Goal: Task Accomplishment & Management: Complete application form

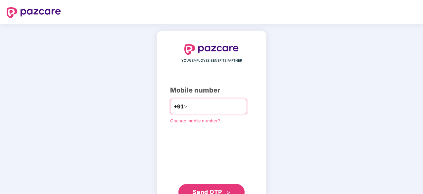
click at [206, 106] on input "number" at bounding box center [216, 106] width 54 height 11
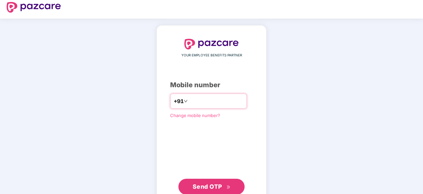
scroll to position [5, 0]
type input "**********"
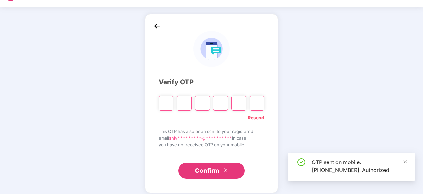
scroll to position [22, 0]
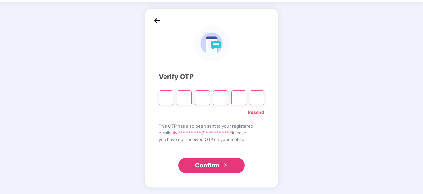
type input "*"
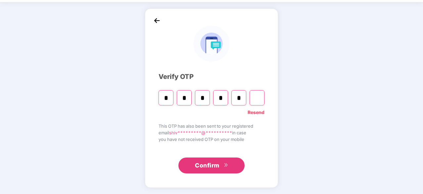
type input "*"
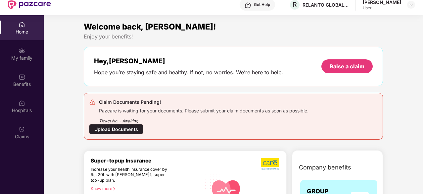
click at [124, 127] on div "Upload Documents" at bounding box center [116, 129] width 54 height 10
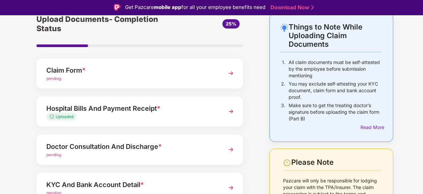
scroll to position [66, 0]
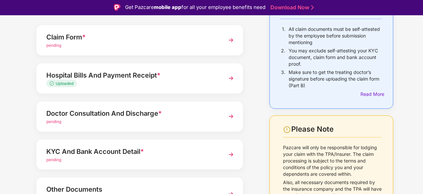
click at [60, 122] on span "pending" at bounding box center [53, 121] width 15 height 5
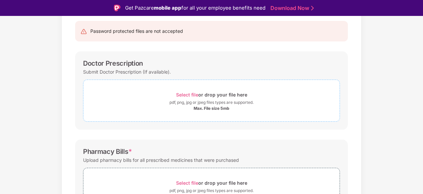
click at [193, 92] on span "Select file" at bounding box center [187, 95] width 22 height 6
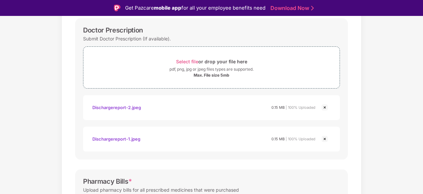
scroll to position [66, 0]
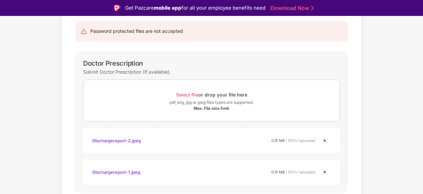
click at [195, 95] on span "Select file" at bounding box center [187, 95] width 22 height 6
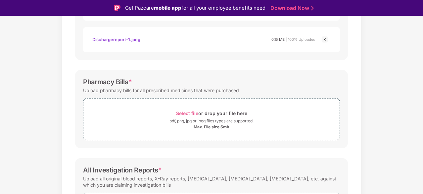
scroll to position [232, 0]
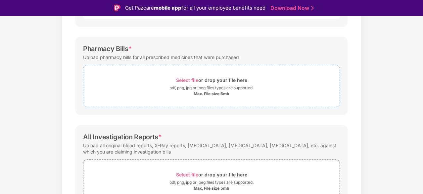
click at [188, 80] on span "Select file" at bounding box center [187, 80] width 22 height 6
click at [189, 77] on span "Select file" at bounding box center [187, 80] width 22 height 6
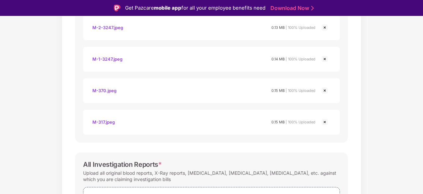
scroll to position [428, 0]
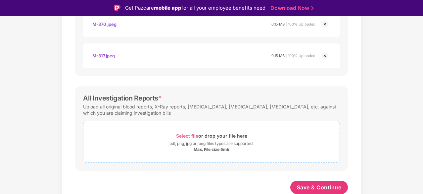
click at [186, 137] on span "Select file" at bounding box center [187, 136] width 22 height 6
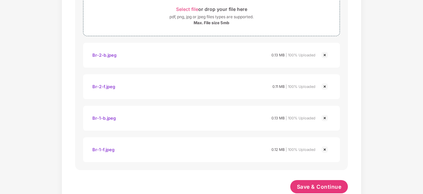
scroll to position [554, 0]
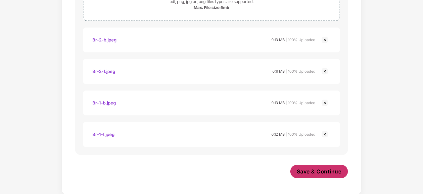
click at [317, 169] on span "Save & Continue" at bounding box center [319, 171] width 45 height 7
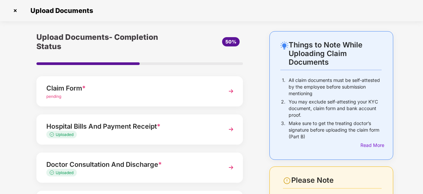
scroll to position [99, 0]
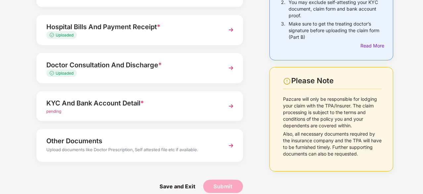
click at [56, 112] on span "pending" at bounding box center [53, 111] width 15 height 5
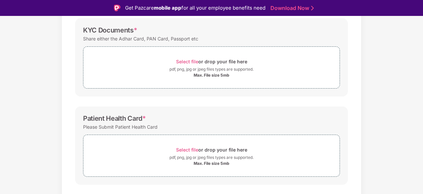
click at [405, 53] on div "Documents List > KYC and Bank Account Detail KYC and Bank Account Detail Passwo…" at bounding box center [211, 130] width 423 height 365
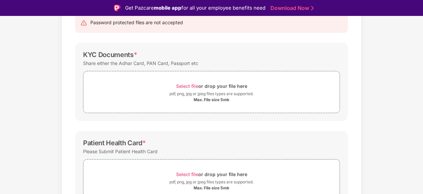
scroll to position [66, 0]
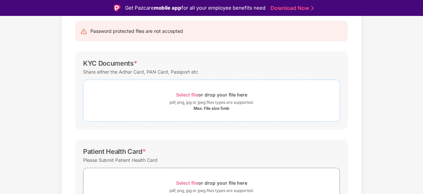
click at [192, 91] on div "Select file or drop your file here" at bounding box center [211, 94] width 71 height 9
click at [188, 95] on span "Select file" at bounding box center [187, 95] width 22 height 6
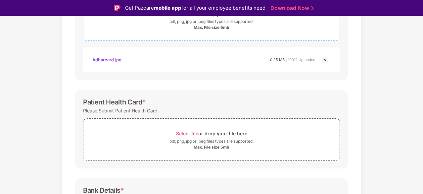
scroll to position [166, 0]
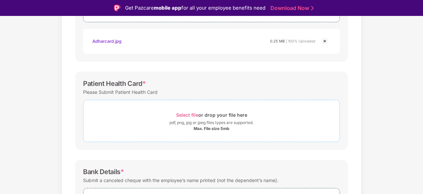
click at [183, 115] on span "Select file" at bounding box center [187, 115] width 22 height 6
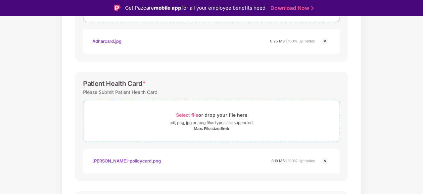
click at [185, 113] on span "Select file" at bounding box center [187, 115] width 22 height 6
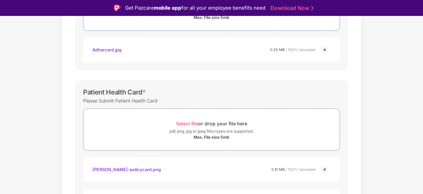
scroll to position [232, 0]
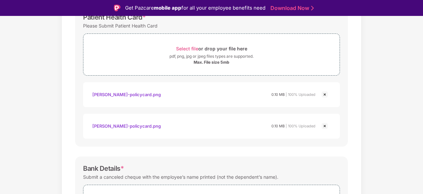
click at [326, 125] on img at bounding box center [325, 126] width 8 height 8
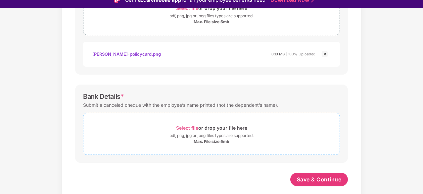
scroll to position [16, 0]
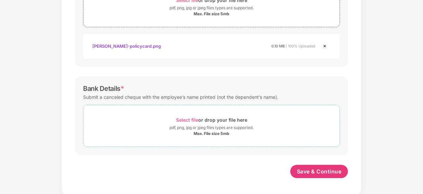
click at [188, 120] on span "Select file" at bounding box center [187, 120] width 22 height 6
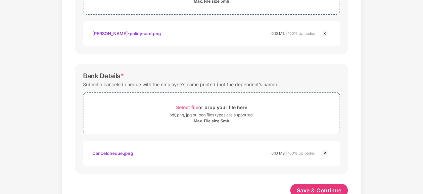
scroll to position [296, 0]
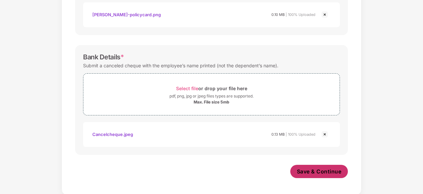
click at [330, 171] on span "Save & Continue" at bounding box center [319, 171] width 45 height 7
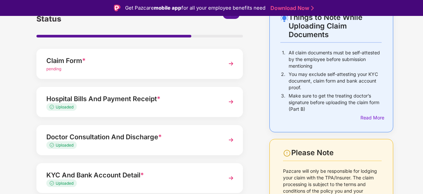
scroll to position [42, 0]
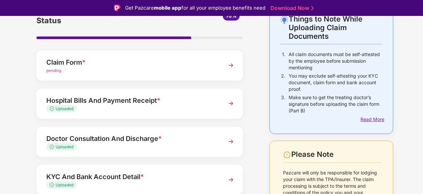
click at [369, 119] on div "Read More" at bounding box center [371, 119] width 21 height 7
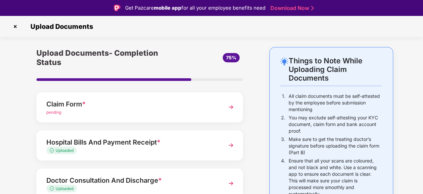
scroll to position [207, 0]
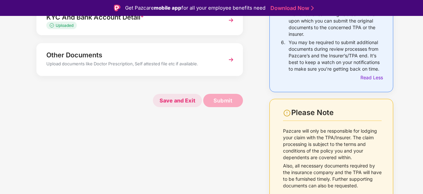
click at [175, 95] on span "Save and Exit" at bounding box center [177, 100] width 49 height 13
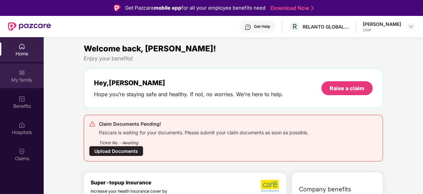
click at [30, 80] on div "My family" at bounding box center [22, 80] width 44 height 7
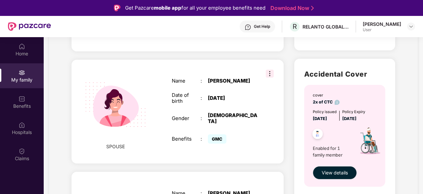
scroll to position [175, 0]
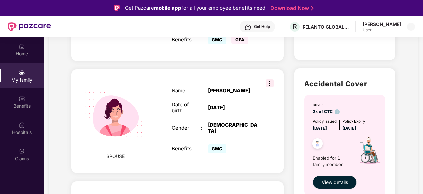
click at [271, 87] on img at bounding box center [270, 83] width 8 height 8
click at [177, 91] on div "Name : Anupama Amarawati Date of birth : 20 Mar 1994 Gender : FEMALE Benefits :…" at bounding box center [214, 121] width 99 height 84
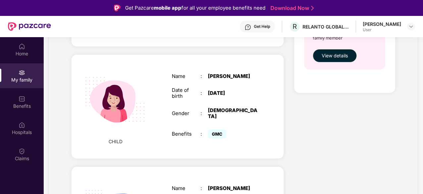
scroll to position [308, 0]
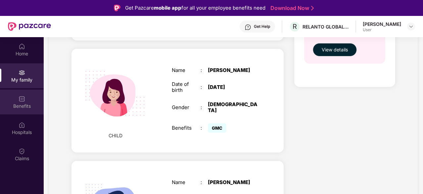
click at [27, 103] on div "Benefits" at bounding box center [22, 106] width 44 height 7
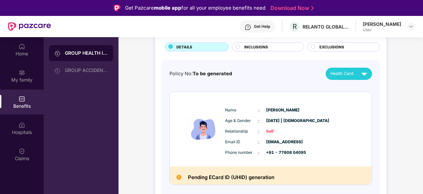
scroll to position [33, 0]
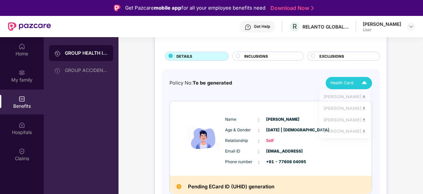
click at [365, 82] on img at bounding box center [365, 83] width 12 height 12
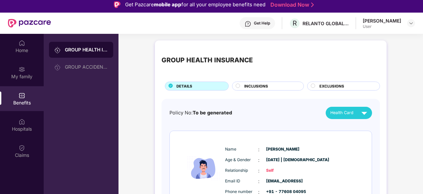
scroll to position [0, 0]
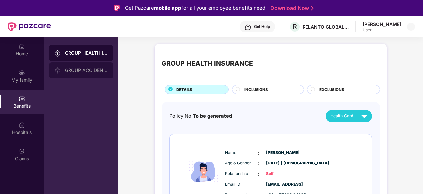
click at [80, 67] on div "GROUP ACCIDENTAL INSURANCE" at bounding box center [81, 70] width 64 height 16
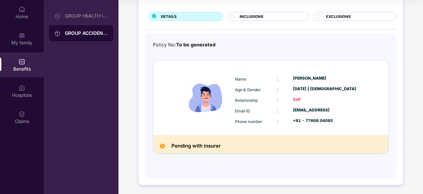
scroll to position [5, 0]
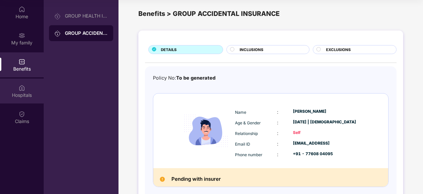
click at [16, 97] on div "Hospitals" at bounding box center [22, 95] width 44 height 7
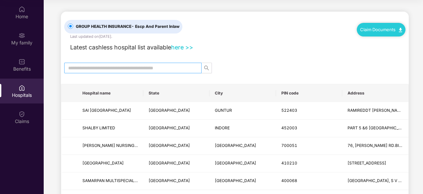
click at [83, 69] on input "text" at bounding box center [130, 67] width 124 height 7
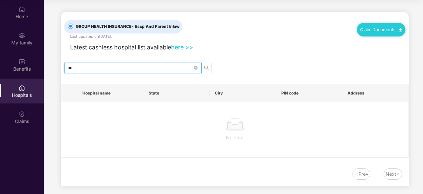
type input "*"
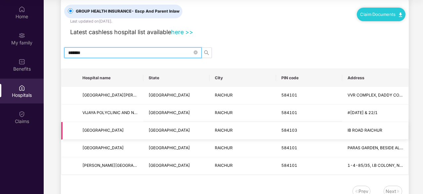
scroll to position [14, 0]
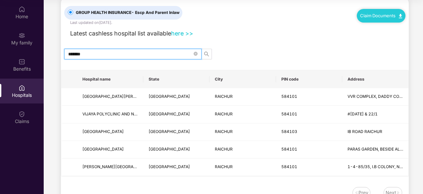
type input "*******"
click at [370, 18] on div "Claim Documents" at bounding box center [381, 15] width 49 height 13
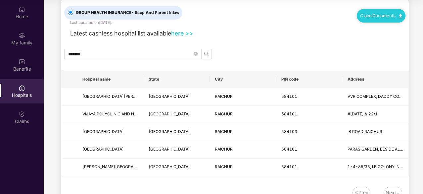
click at [399, 15] on img at bounding box center [400, 16] width 3 height 4
click at [400, 27] on link "Claim Form" at bounding box center [383, 27] width 43 height 14
click at [389, 17] on link "Claim Documents" at bounding box center [382, 15] width 42 height 5
click at [400, 41] on link "Claim Process" at bounding box center [383, 40] width 43 height 14
